Goal: Obtain resource: Obtain resource

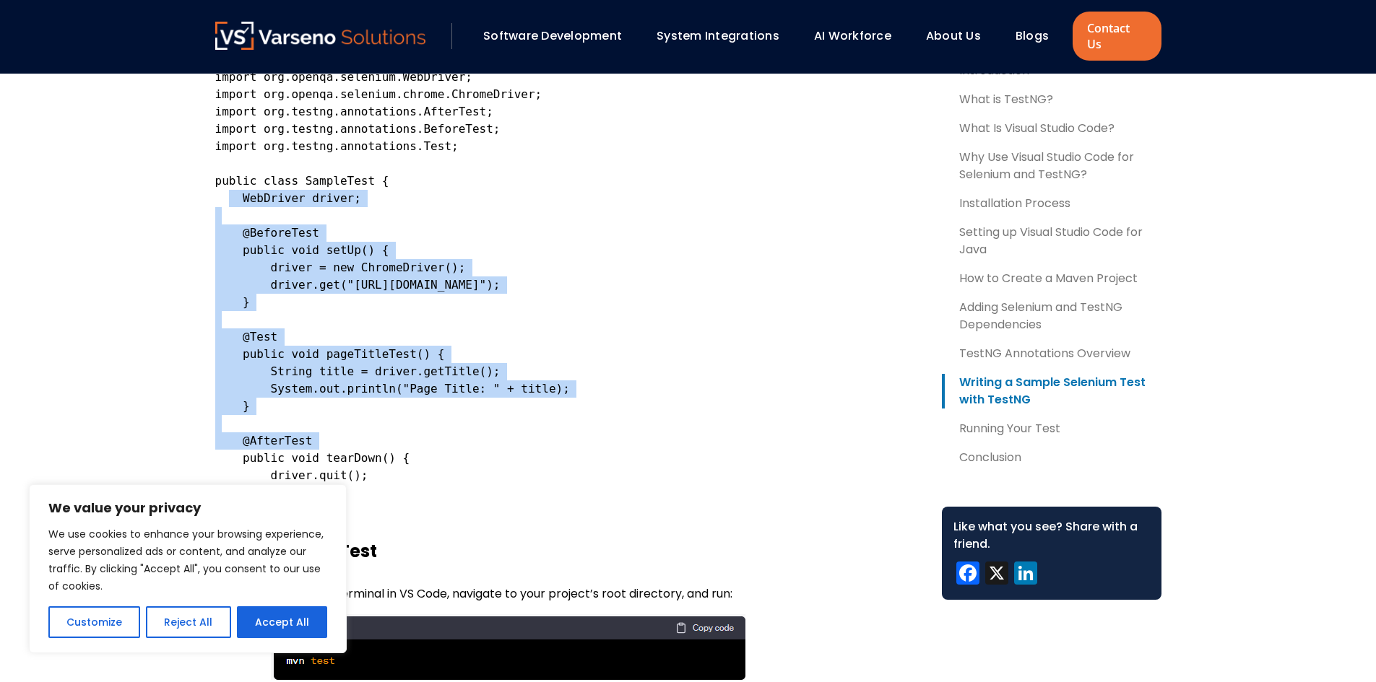
scroll to position [2744, 0]
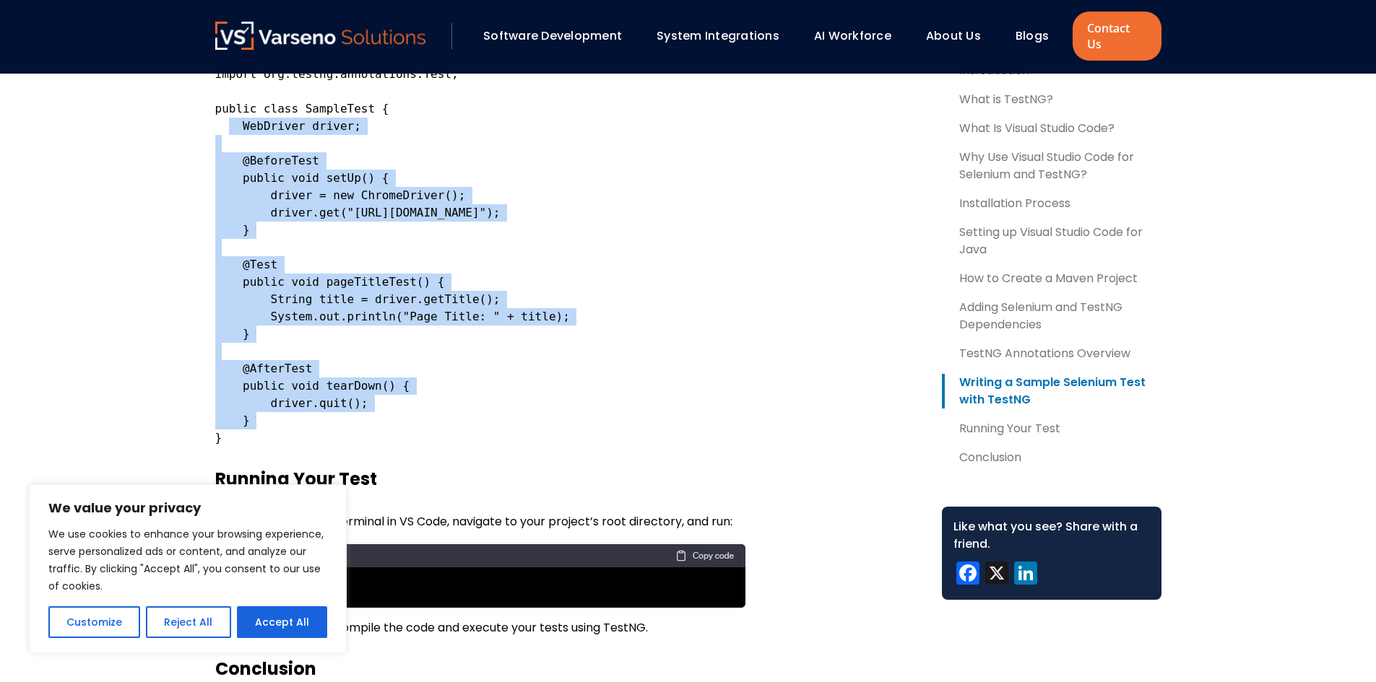
drag, startPoint x: 230, startPoint y: 181, endPoint x: 429, endPoint y: 401, distance: 297.6
click at [429, 401] on pre "import org.openqa.selenium.WebDriver; import org.openqa.selenium.chrome.ChromeD…" at bounding box center [566, 221] width 703 height 451
copy code "WebDriver driver; @BeforeTest public void setUp() { driver = new ChromeDriver()…"
click at [388, 356] on pre "import org.openqa.selenium.WebDriver; import org.openqa.selenium.chrome.ChromeD…" at bounding box center [566, 221] width 703 height 451
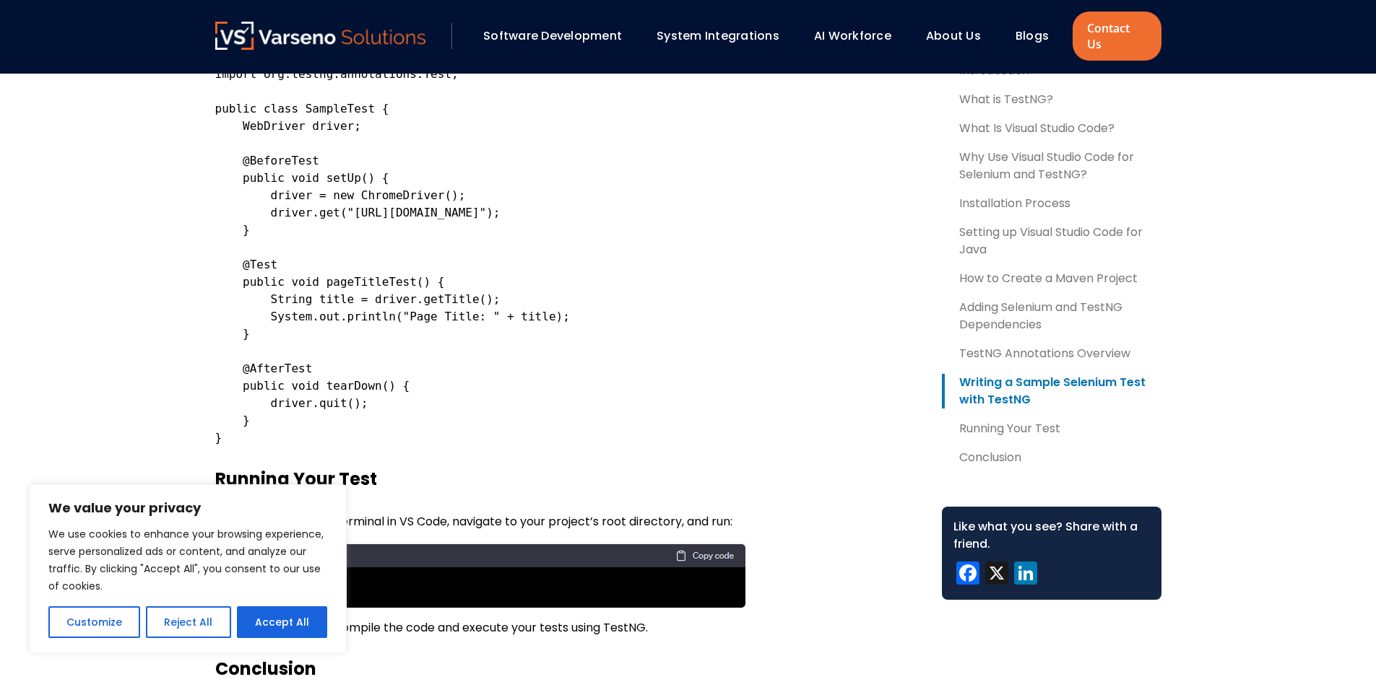
scroll to position [2600, 0]
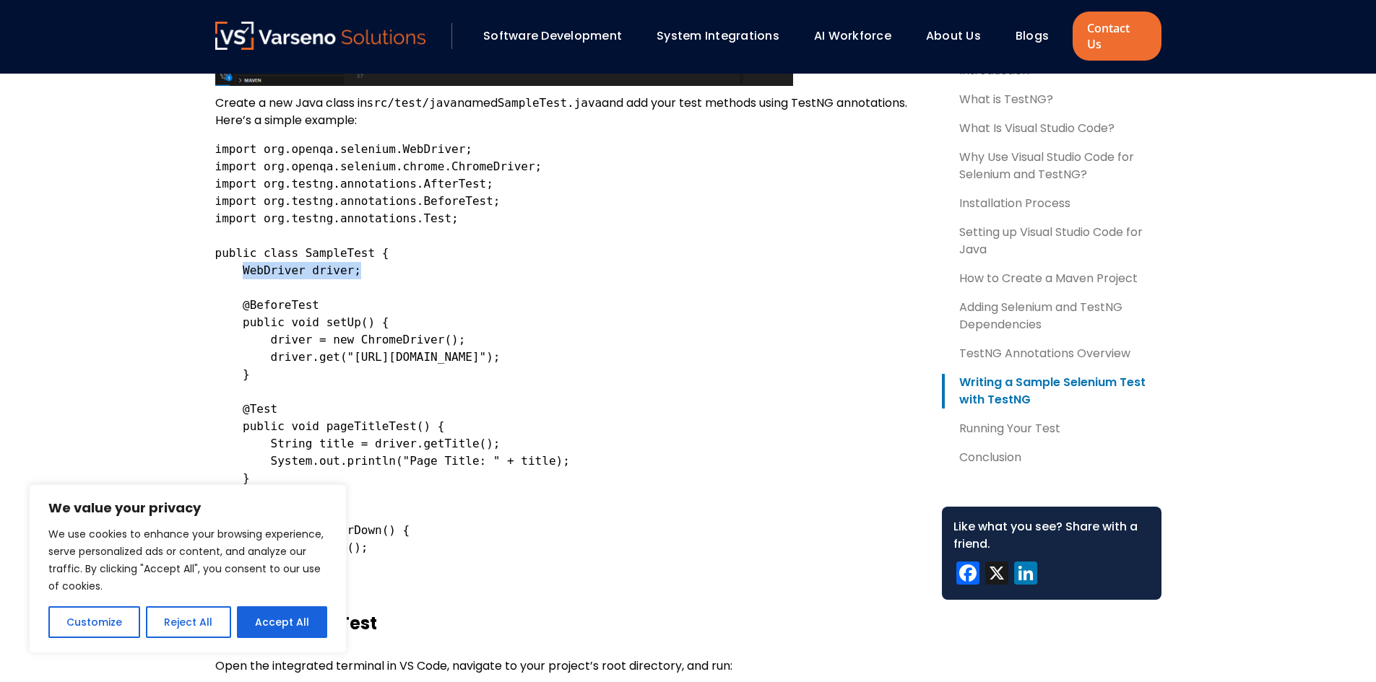
drag, startPoint x: 360, startPoint y: 258, endPoint x: 240, endPoint y: 260, distance: 120.6
click at [240, 260] on pre "import org.openqa.selenium.WebDriver; import org.openqa.selenium.chrome.ChromeD…" at bounding box center [566, 366] width 703 height 451
copy code "WebDriver driver;"
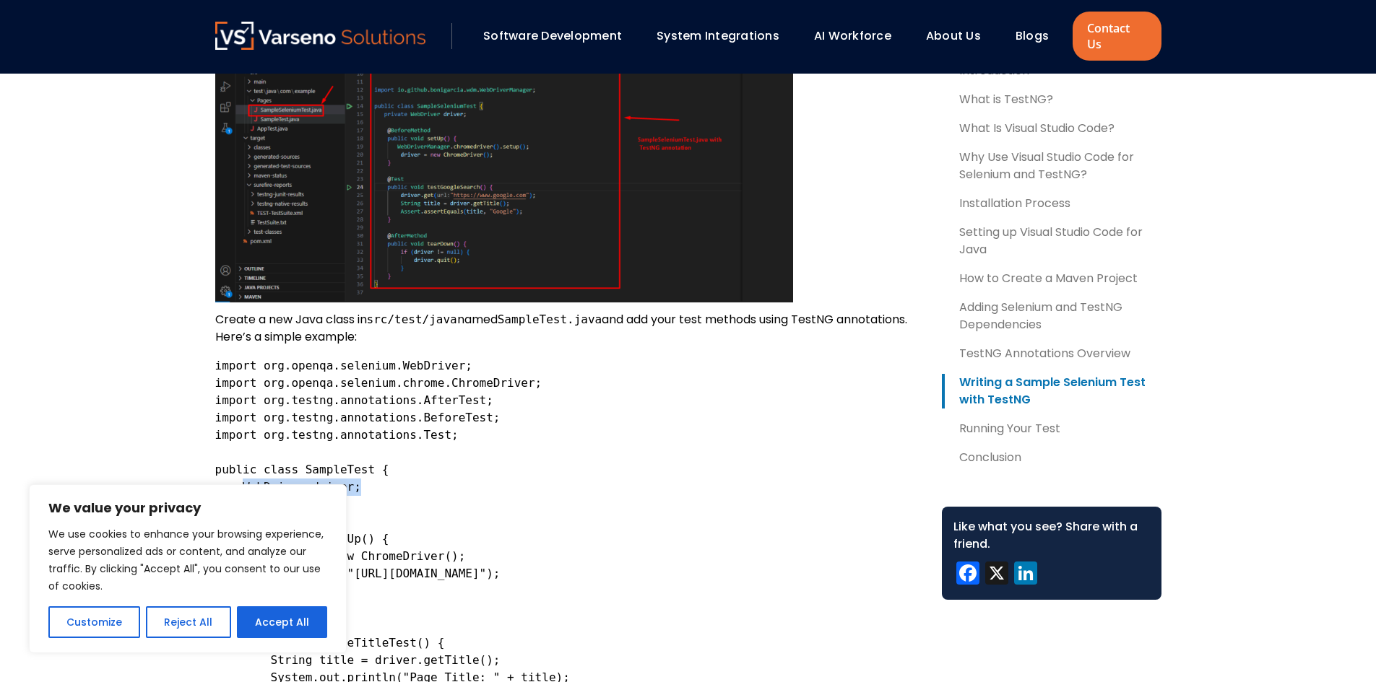
scroll to position [2455, 0]
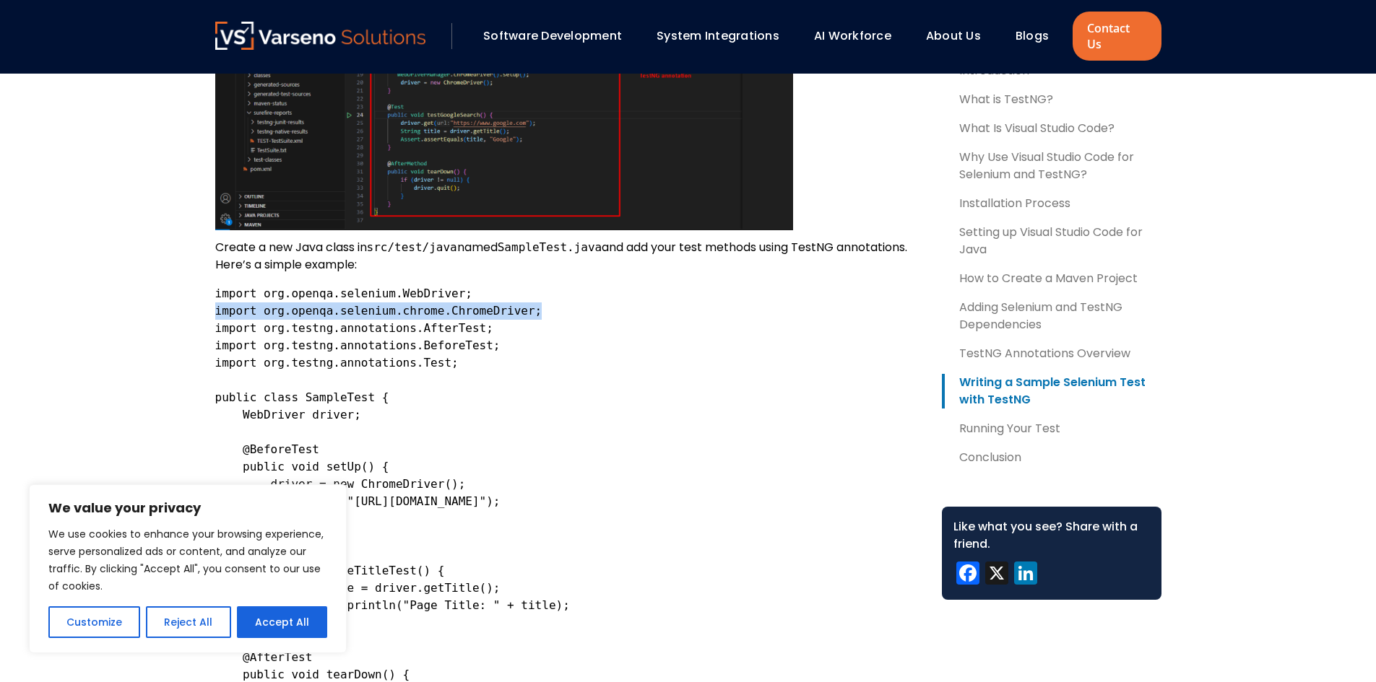
drag, startPoint x: 534, startPoint y: 299, endPoint x: 214, endPoint y: 303, distance: 319.2
click at [215, 303] on pre "import org.openqa.selenium.WebDriver; import org.openqa.selenium.chrome.ChromeD…" at bounding box center [566, 510] width 703 height 451
copy code "import org.openqa.selenium.chrome.ChromeDriver;"
